Goal: Task Accomplishment & Management: Manage account settings

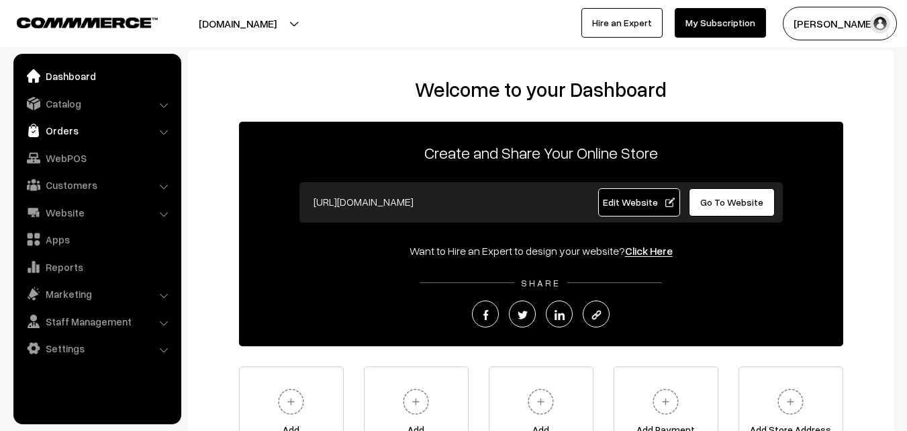
click at [62, 130] on link "Orders" at bounding box center [97, 130] width 160 height 24
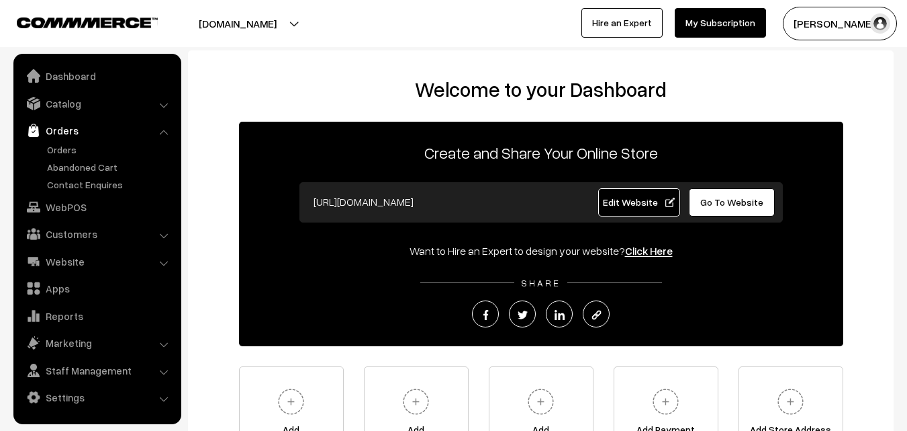
click at [77, 157] on ul "Orders" at bounding box center [97, 166] width 161 height 49
click at [68, 146] on link "Orders" at bounding box center [110, 149] width 133 height 14
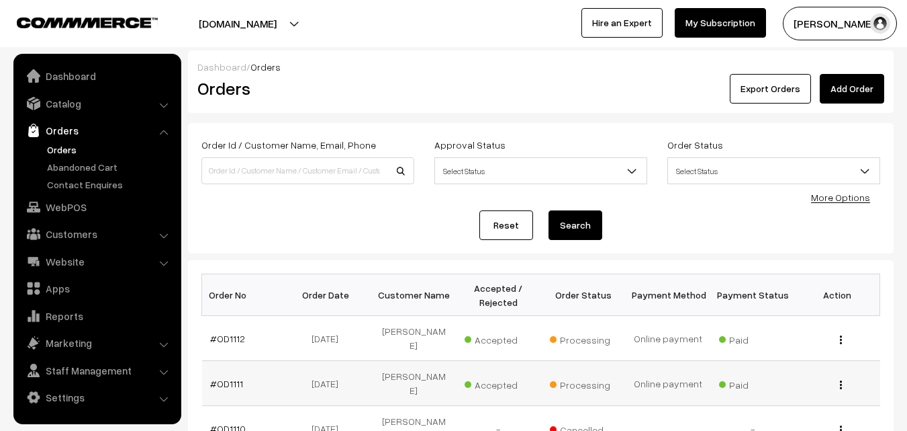
click at [230, 361] on td "#OD1111" at bounding box center [244, 383] width 85 height 45
click at [224, 378] on link "#OD1111" at bounding box center [226, 383] width 33 height 11
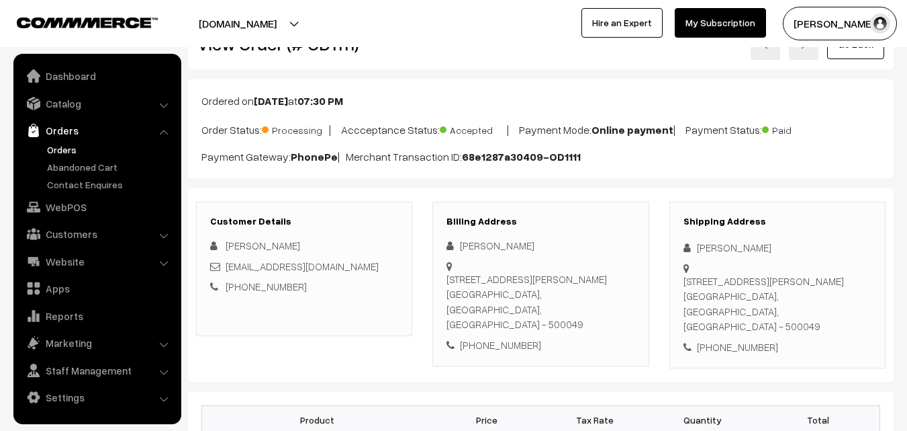
scroll to position [67, 0]
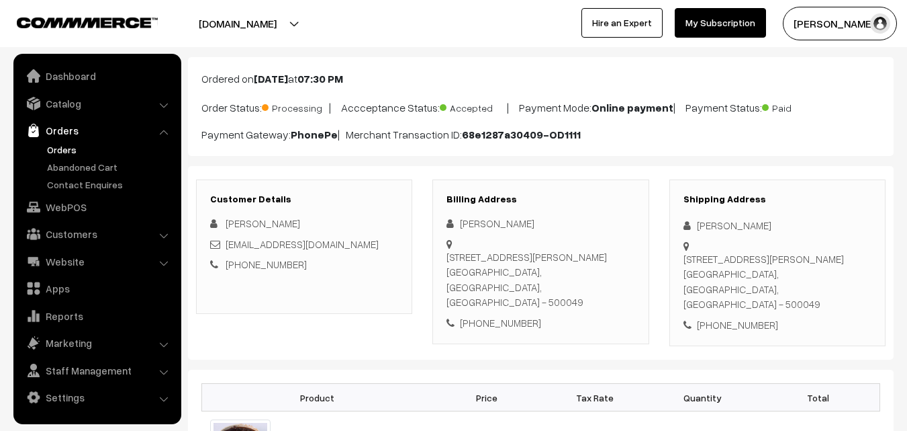
click at [71, 149] on link "Orders" at bounding box center [110, 149] width 133 height 14
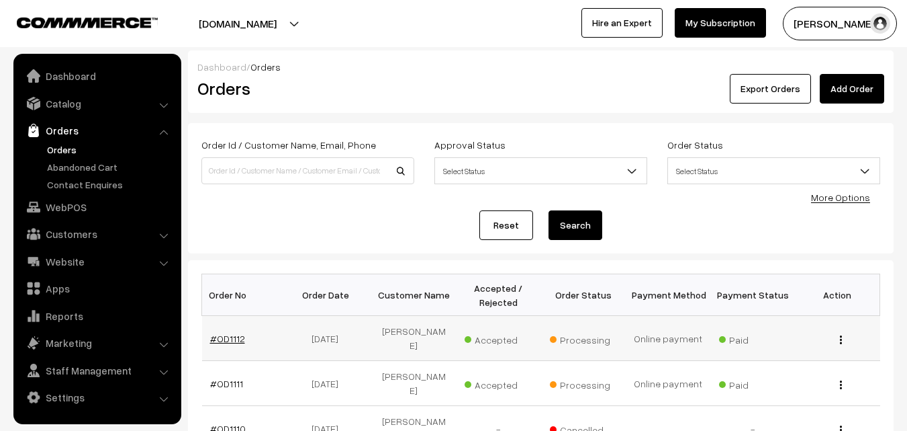
click at [232, 332] on link "#OD1112" at bounding box center [227, 337] width 35 height 11
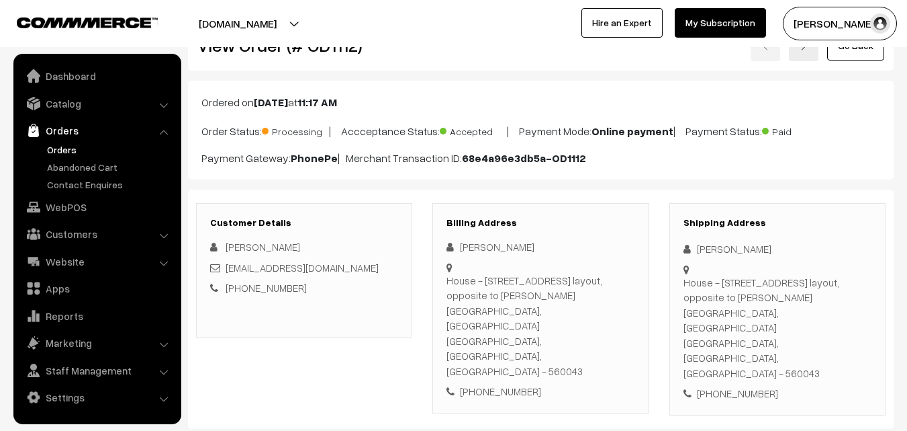
scroll to position [67, 0]
